Goal: Task Accomplishment & Management: Manage account settings

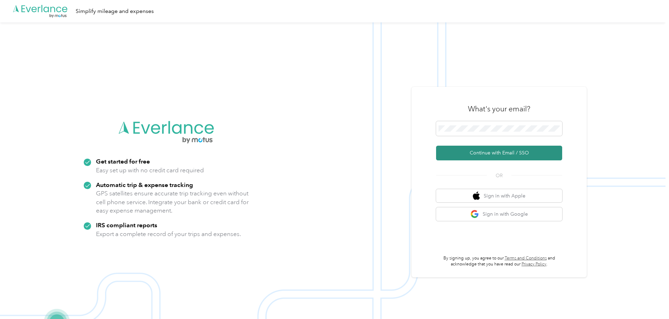
click at [489, 151] on button "Continue with Email / SSO" at bounding box center [499, 153] width 126 height 15
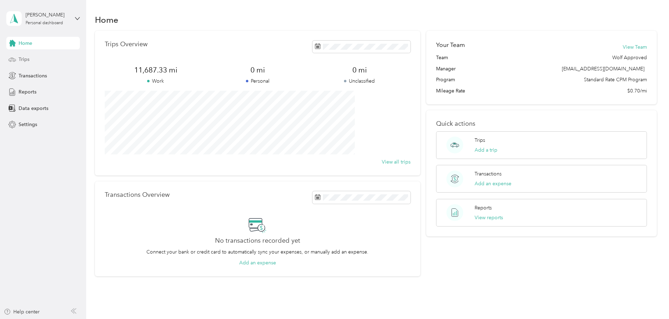
click at [32, 59] on div "Trips" at bounding box center [43, 59] width 74 height 13
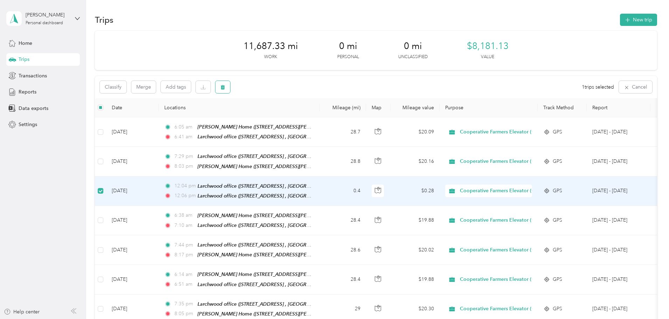
click at [230, 83] on button "button" at bounding box center [222, 87] width 15 height 12
click at [320, 115] on button "Yes" at bounding box center [322, 116] width 14 height 11
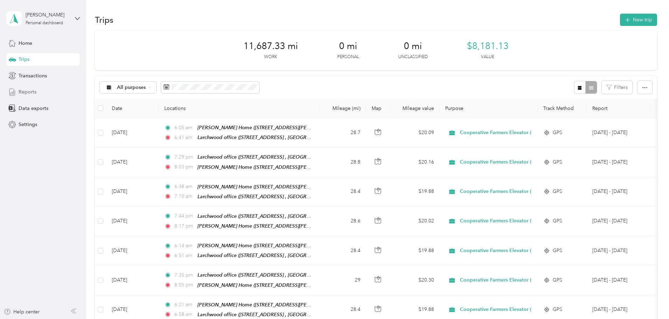
click at [35, 90] on span "Reports" at bounding box center [28, 91] width 18 height 7
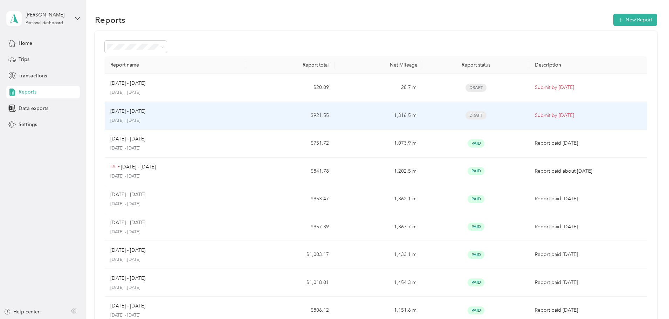
click at [241, 116] on div "[DATE] - [DATE] [DATE] - [DATE]" at bounding box center [175, 116] width 130 height 16
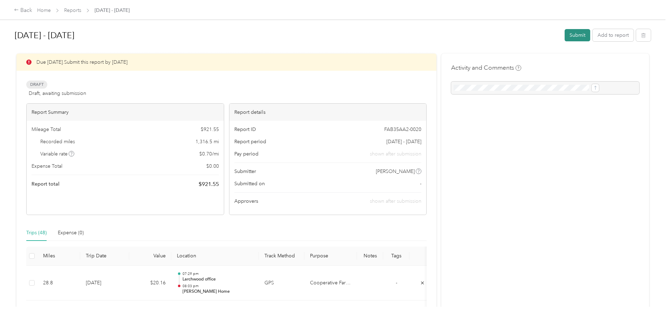
click at [565, 32] on button "Submit" at bounding box center [578, 35] width 26 height 12
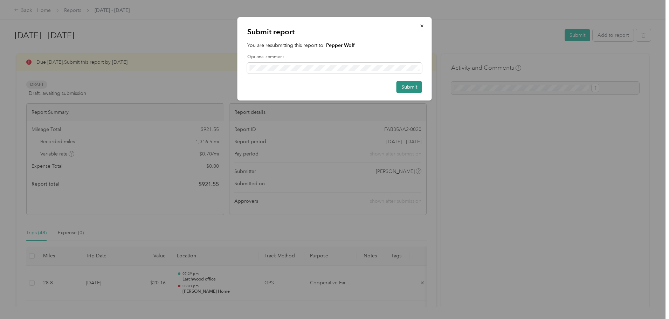
click at [411, 85] on button "Submit" at bounding box center [409, 87] width 26 height 12
